Goal: Task Accomplishment & Management: Manage account settings

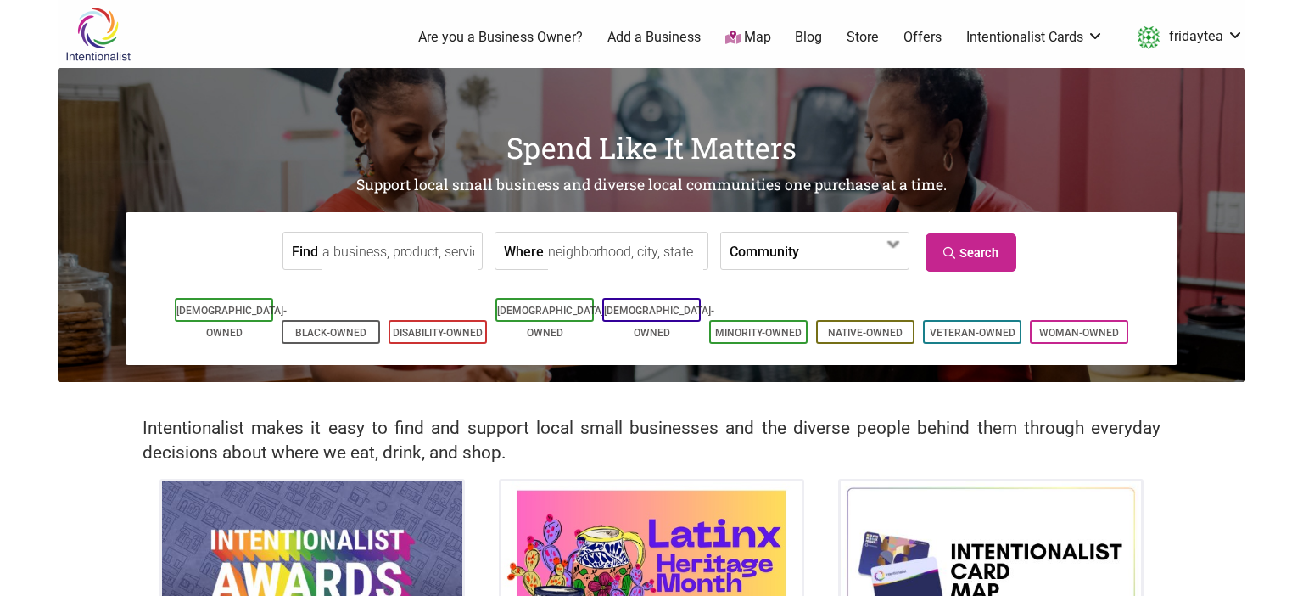
scroll to position [358, 0]
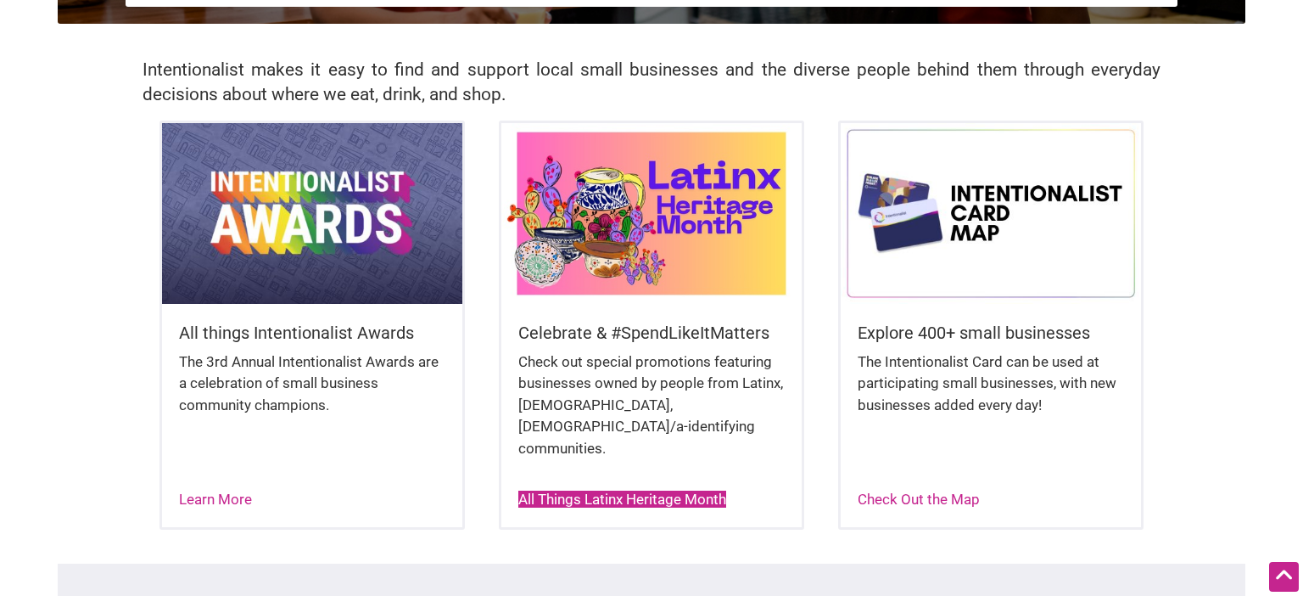
click at [636, 490] on link "All Things Latinx Heritage Month" at bounding box center [622, 498] width 208 height 17
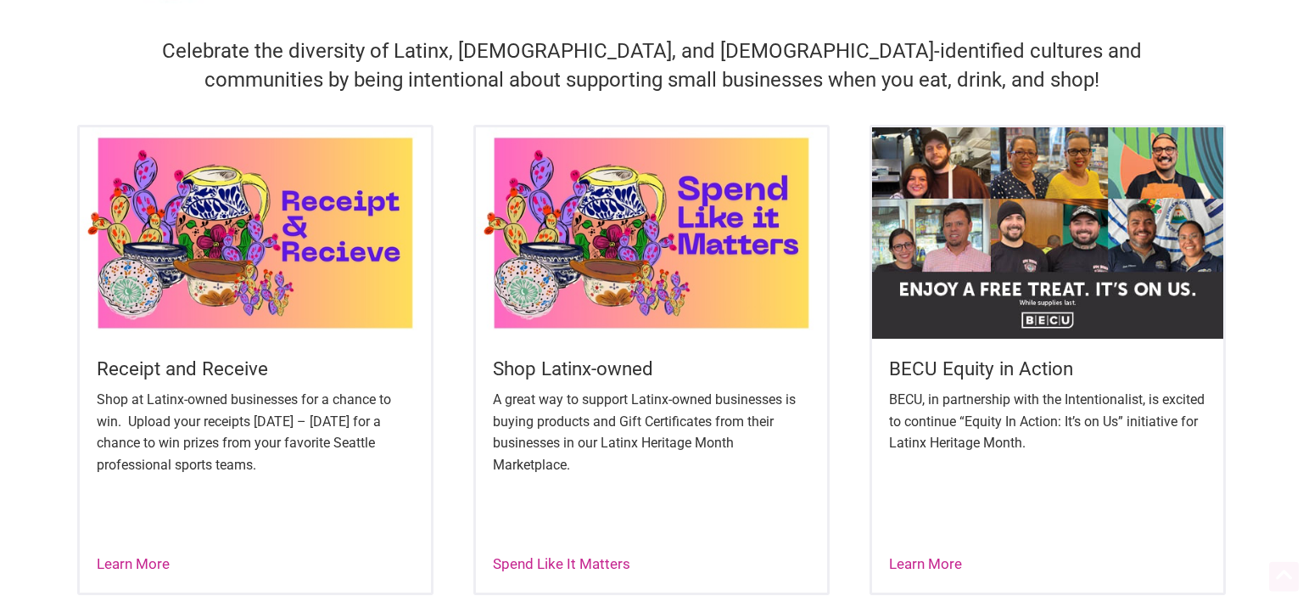
scroll to position [537, 0]
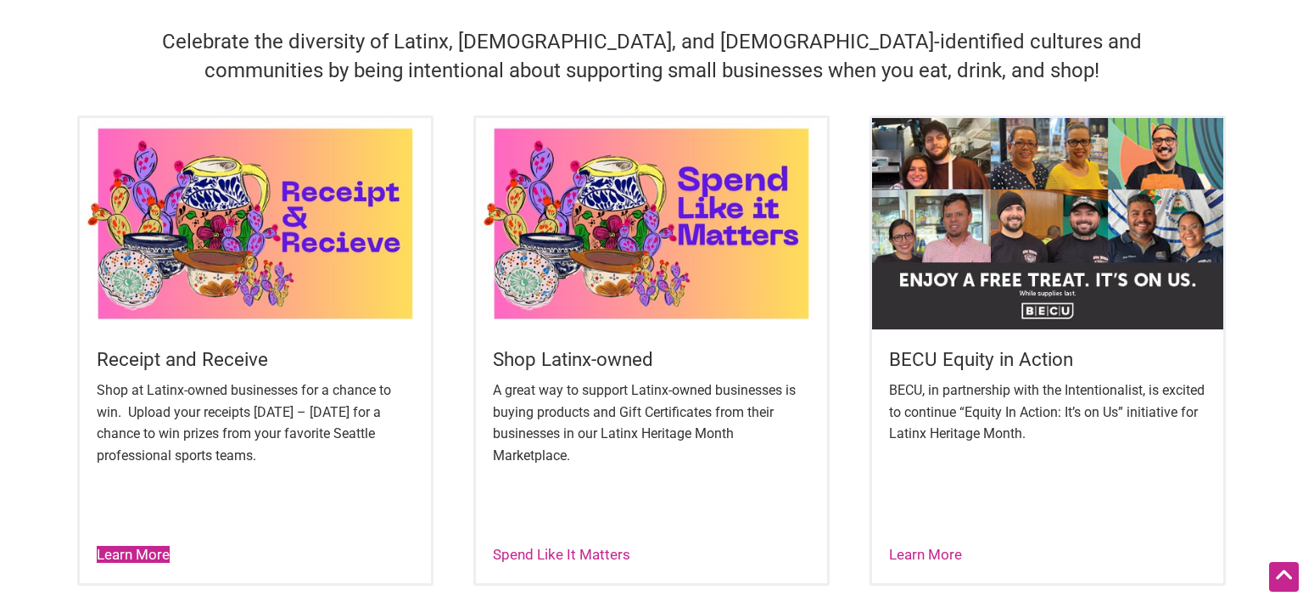
click at [136, 557] on link "Learn More" at bounding box center [133, 553] width 73 height 17
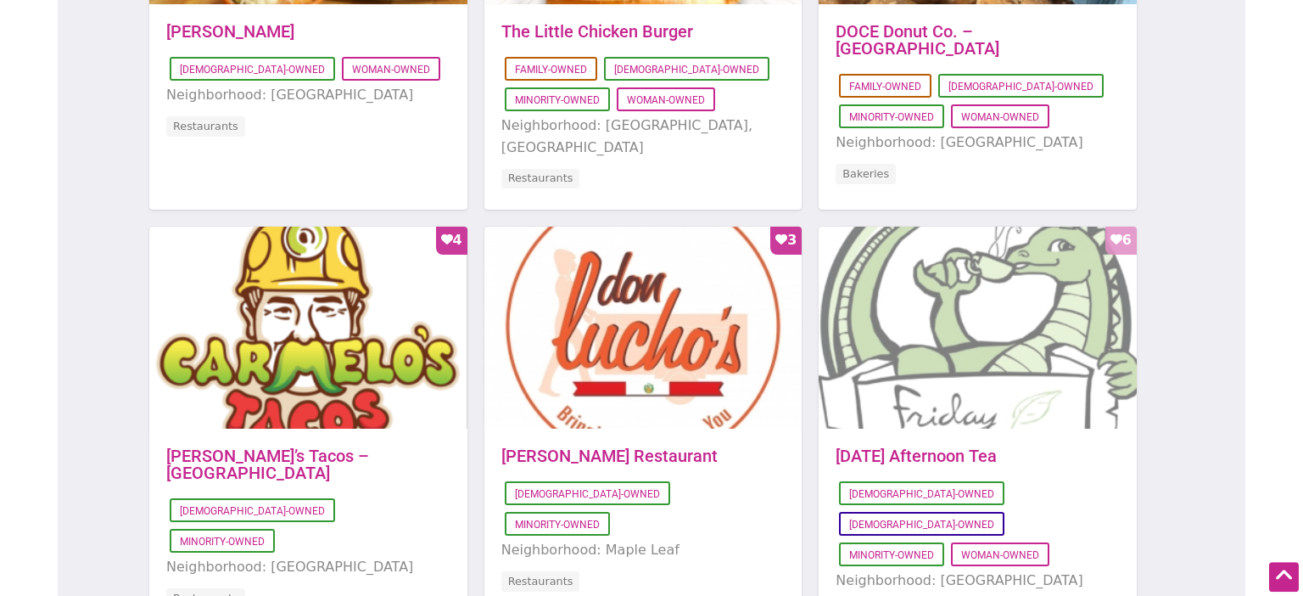
scroll to position [1523, 0]
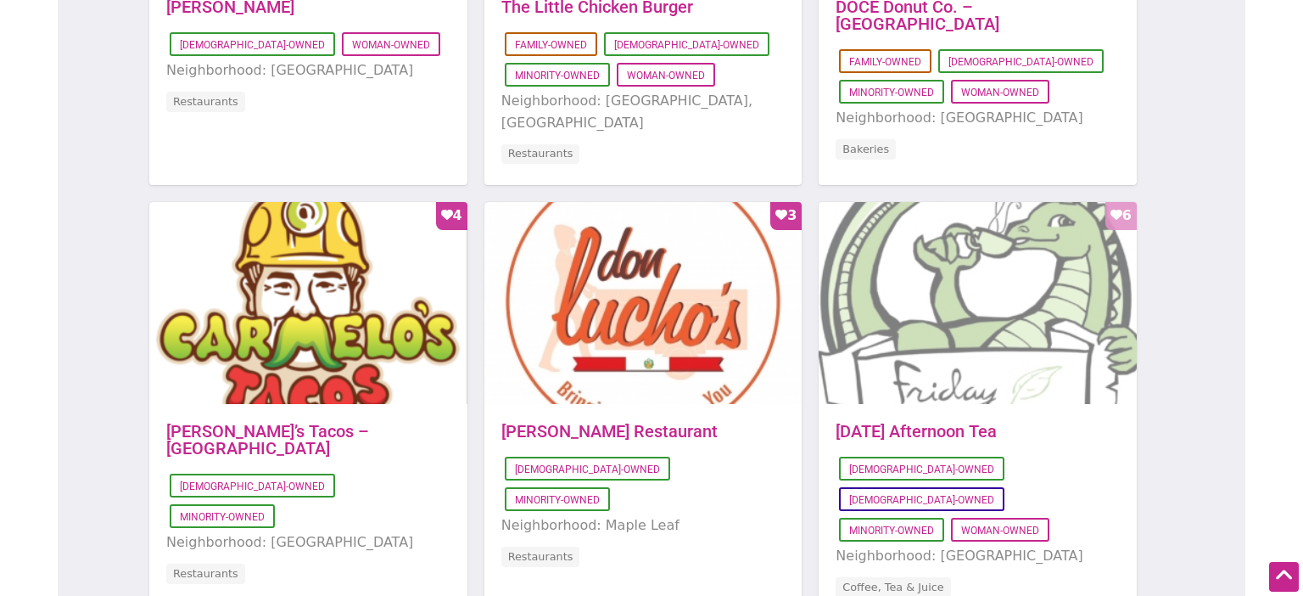
click at [1131, 219] on div "Favorite Count 6" at bounding box center [978, 304] width 318 height 204
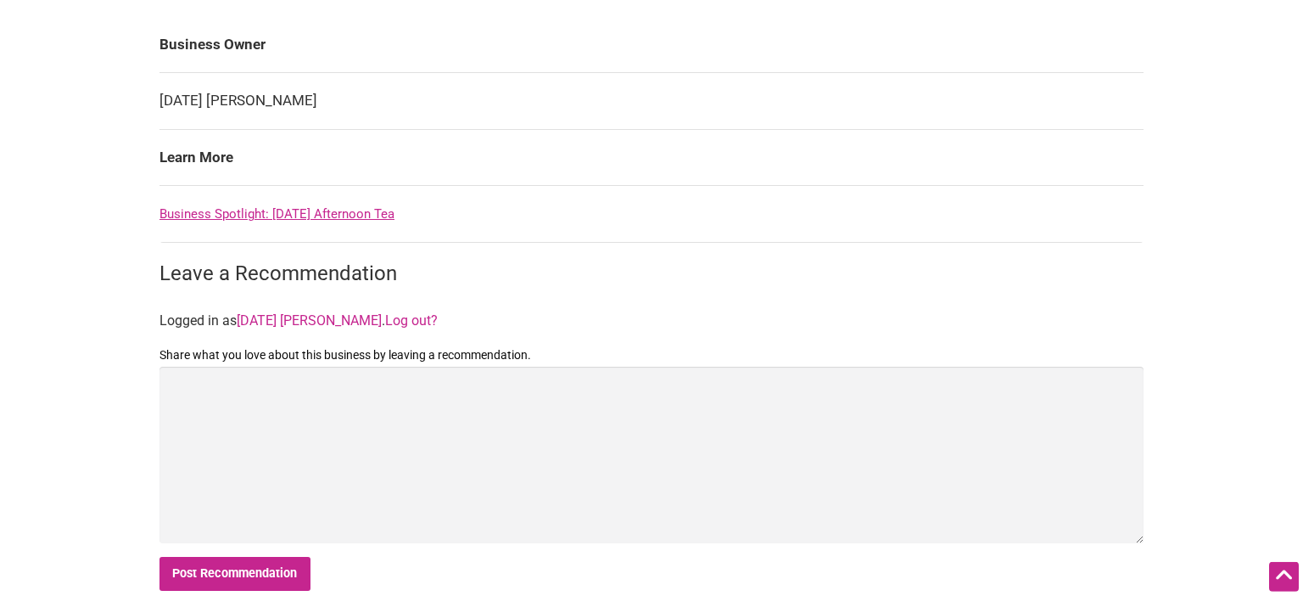
scroll to position [1075, 0]
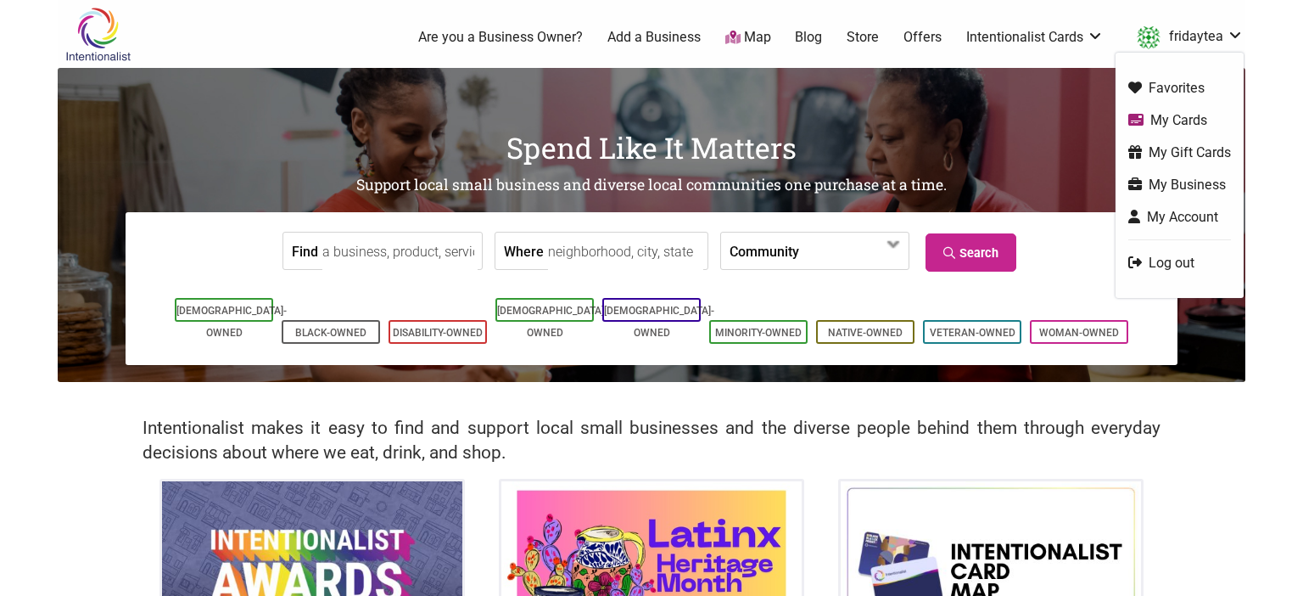
click at [1196, 36] on link "fridaytea" at bounding box center [1185, 37] width 115 height 31
click at [1200, 184] on link "My Business" at bounding box center [1179, 185] width 103 height 20
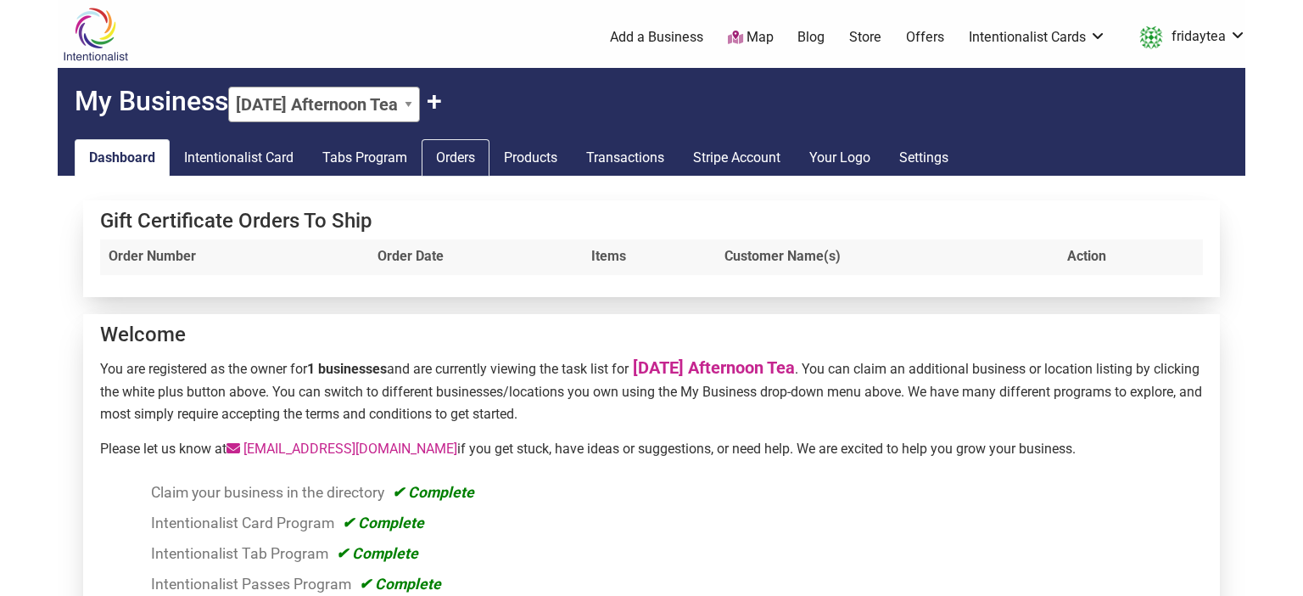
click at [460, 165] on link "Orders" at bounding box center [456, 157] width 68 height 37
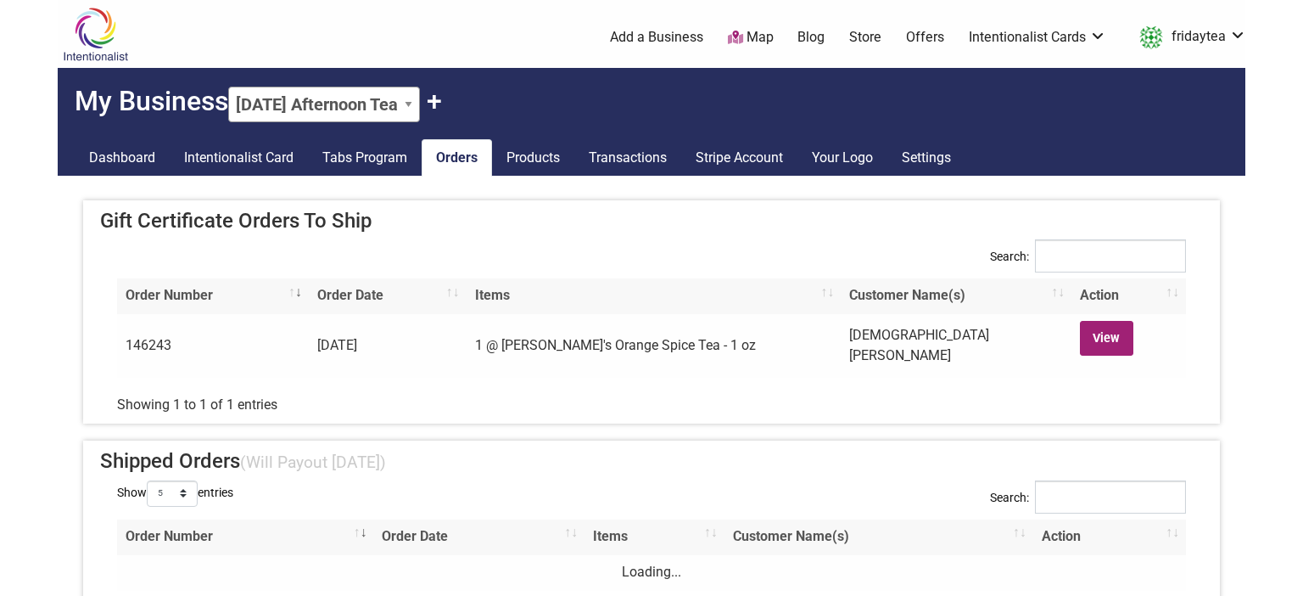
click at [1115, 343] on link "View" at bounding box center [1106, 338] width 53 height 35
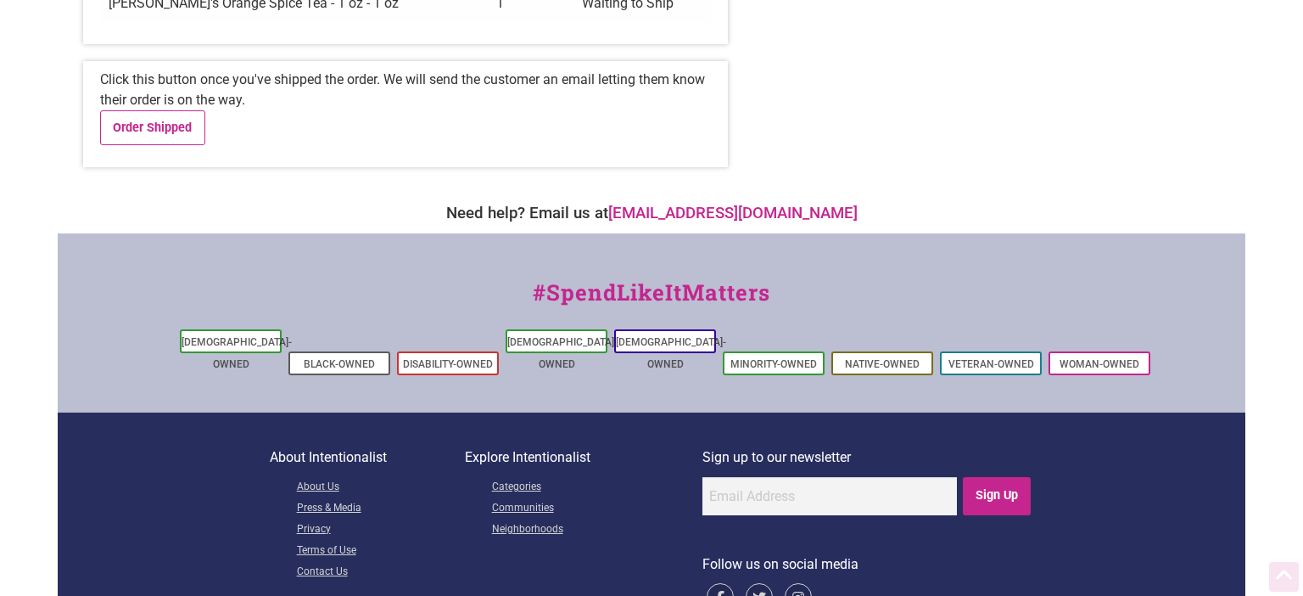
scroll to position [508, 0]
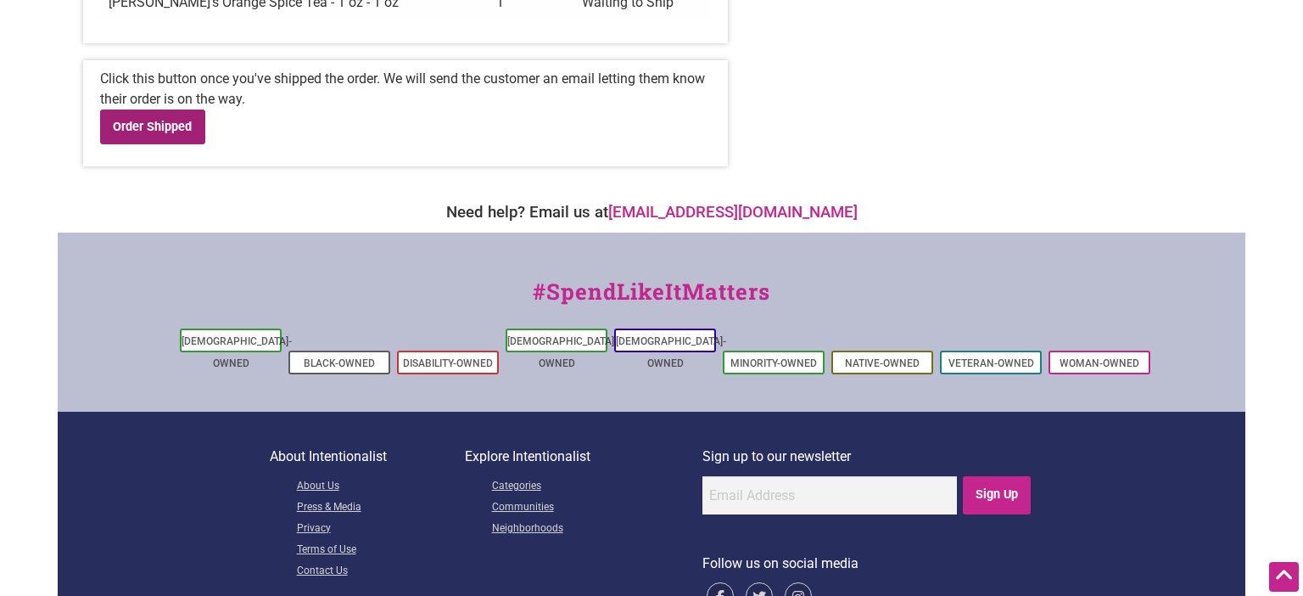
click at [163, 109] on link "Order Shipped" at bounding box center [152, 126] width 105 height 35
